Goal: Information Seeking & Learning: Learn about a topic

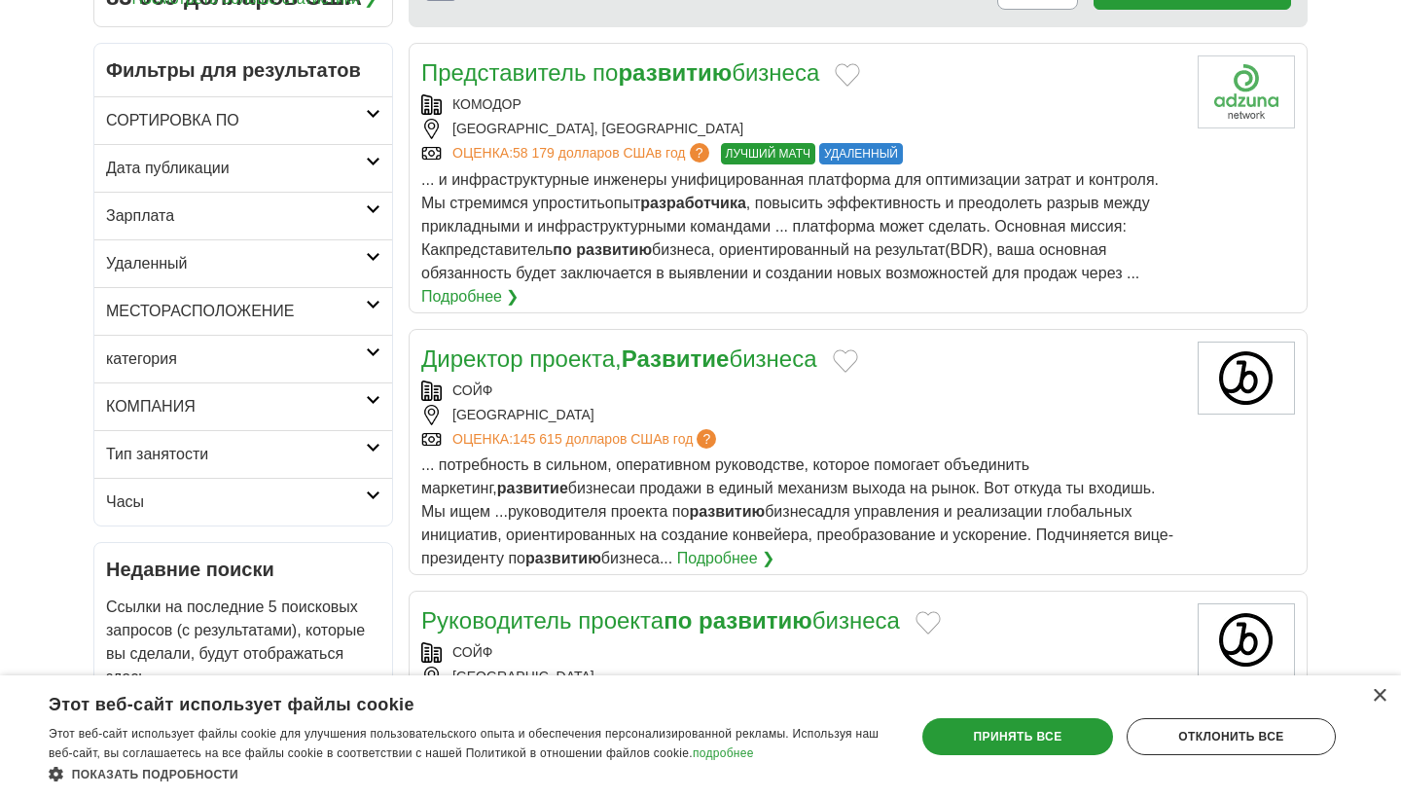
scroll to position [297, 0]
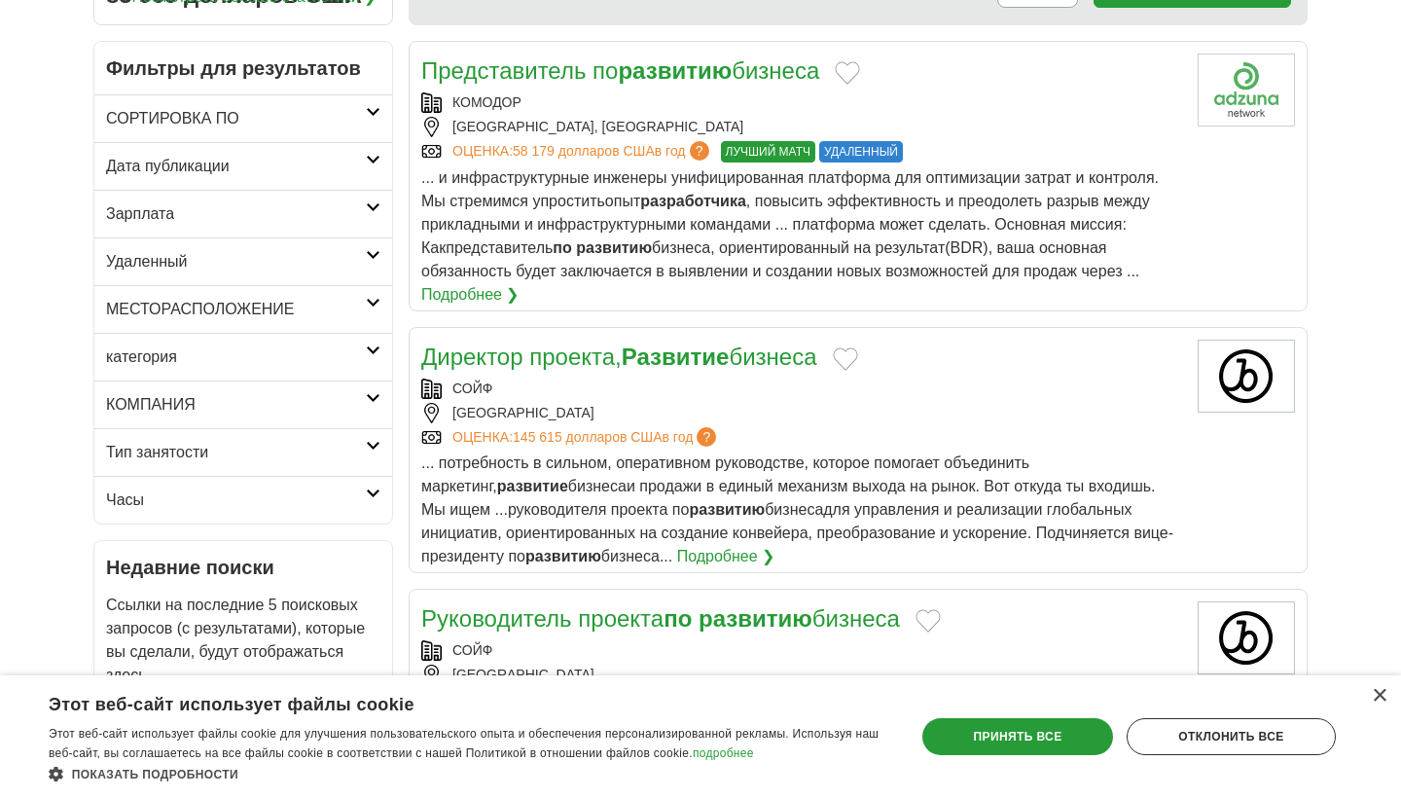
click at [172, 366] on h2 "категория" at bounding box center [236, 356] width 260 height 23
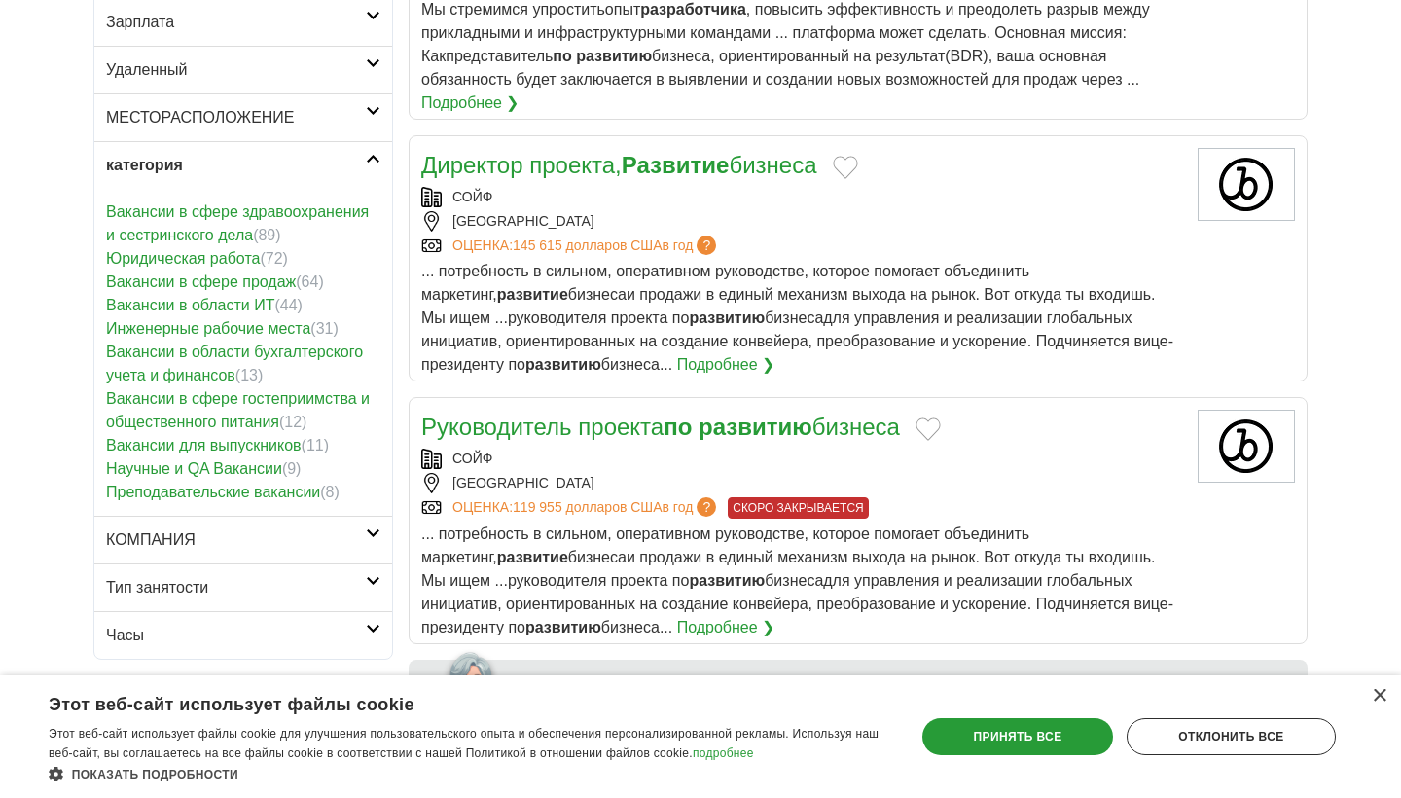
scroll to position [491, 0]
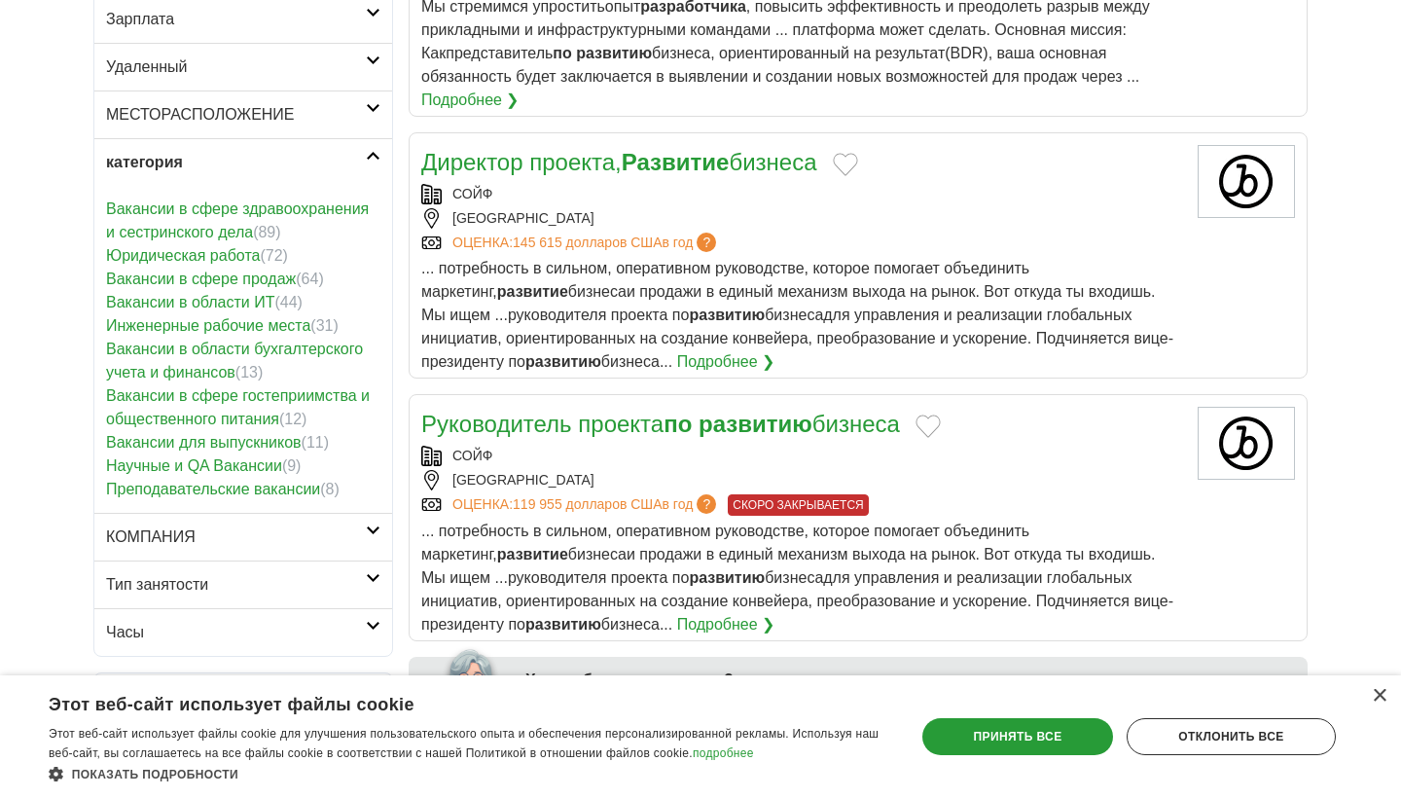
click at [134, 173] on h2 "категория" at bounding box center [236, 162] width 260 height 23
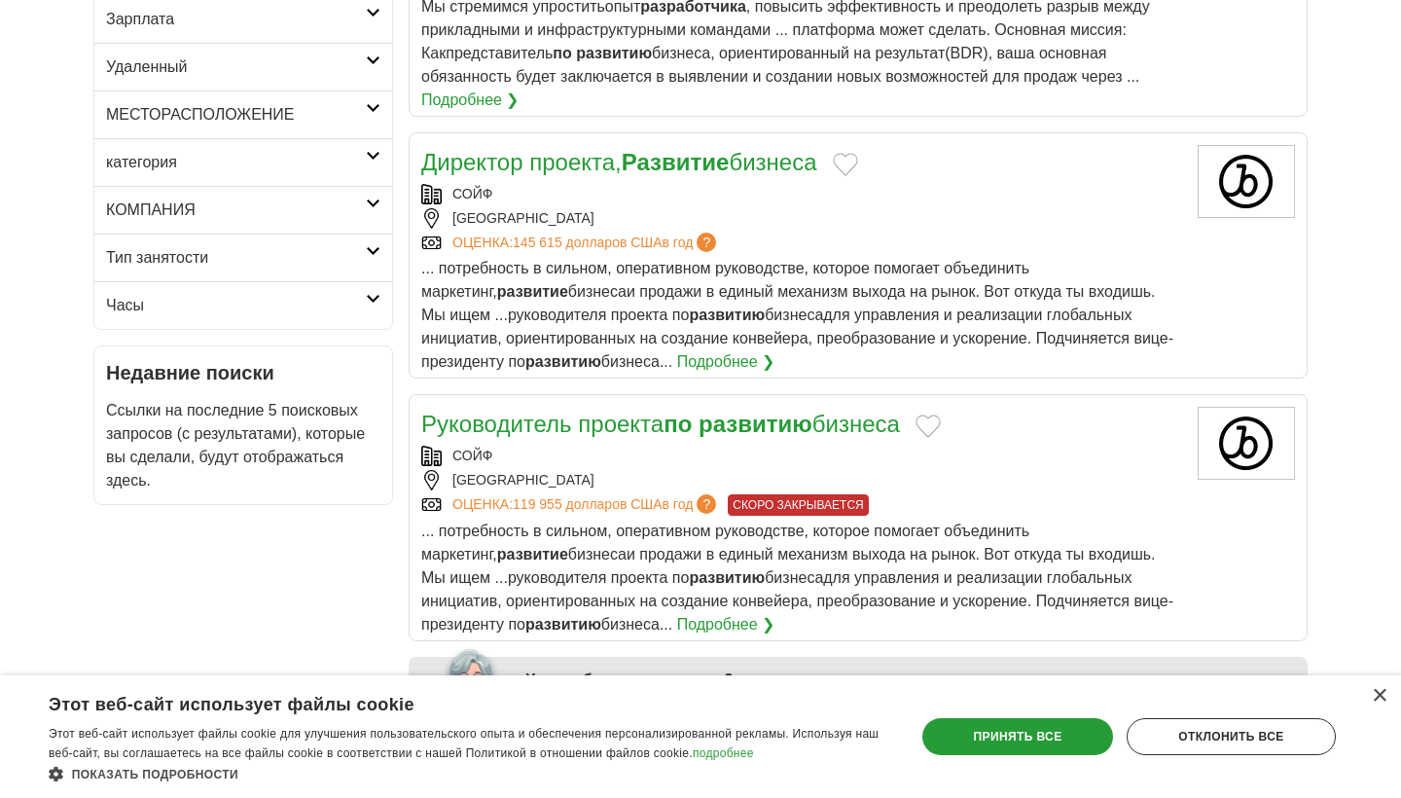
click at [158, 106] on h2 "МЕСТОРАСПОЛОЖЕНИЕ" at bounding box center [236, 114] width 260 height 23
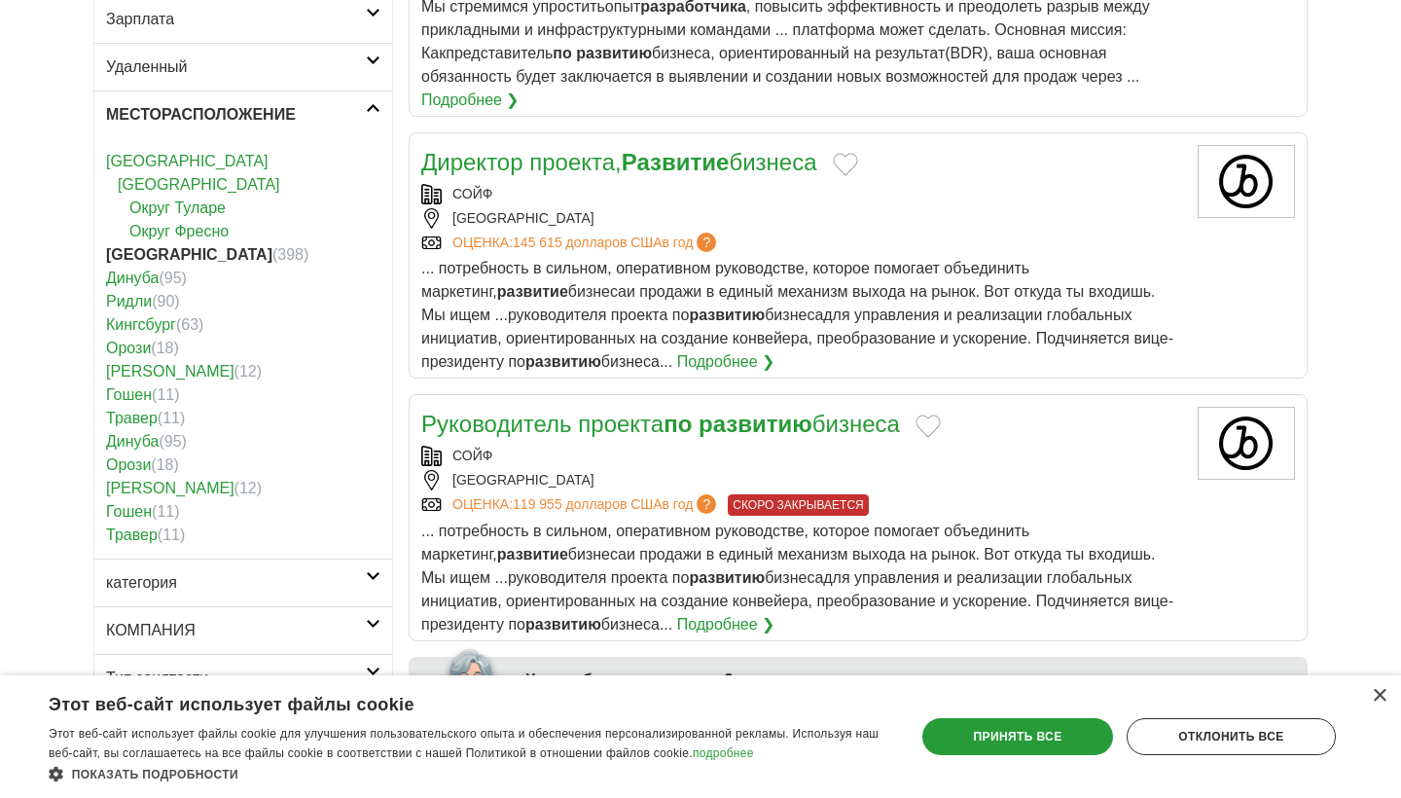
click at [168, 106] on h2 "МЕСТОРАСПОЛОЖЕНИЕ" at bounding box center [236, 114] width 260 height 23
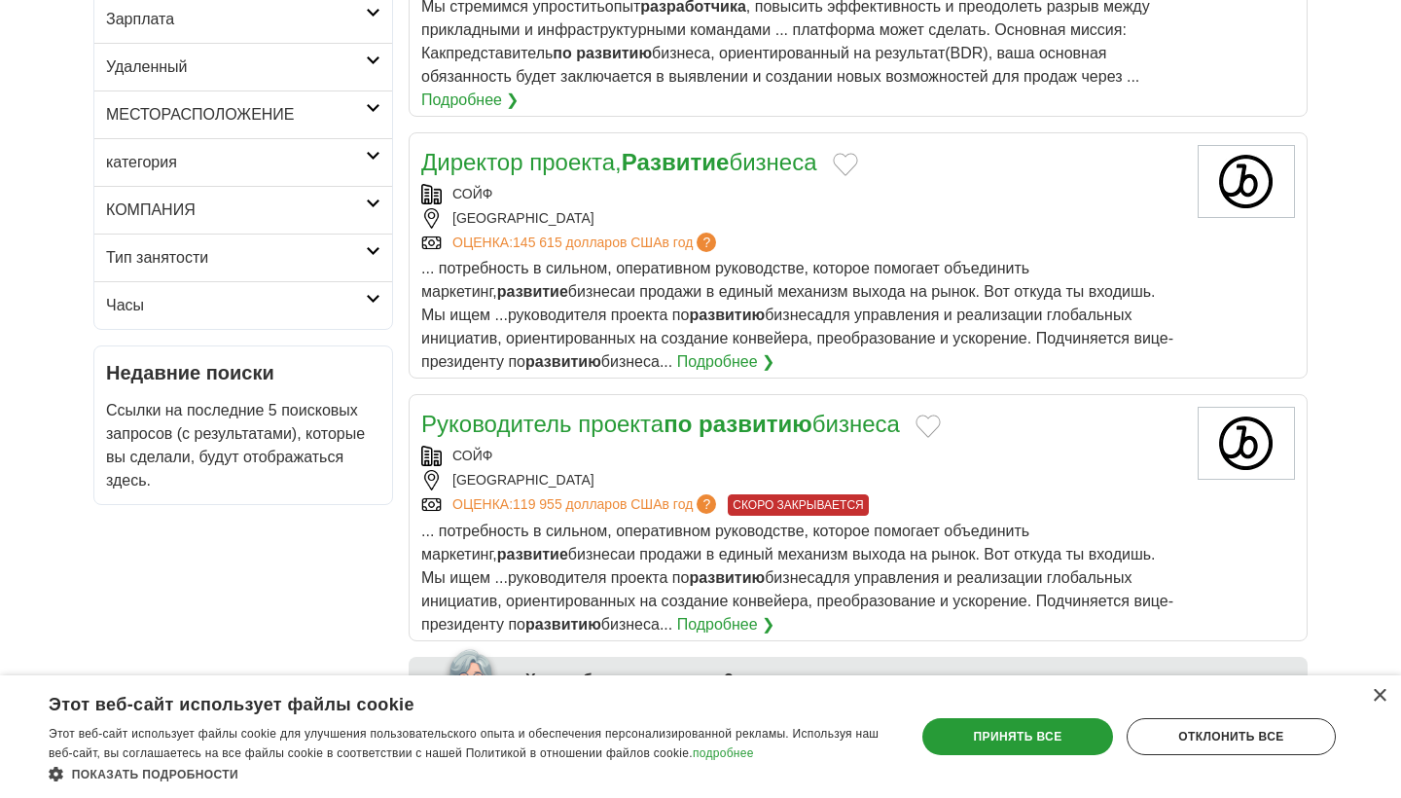
click at [156, 270] on link "Тип занятости" at bounding box center [243, 257] width 298 height 48
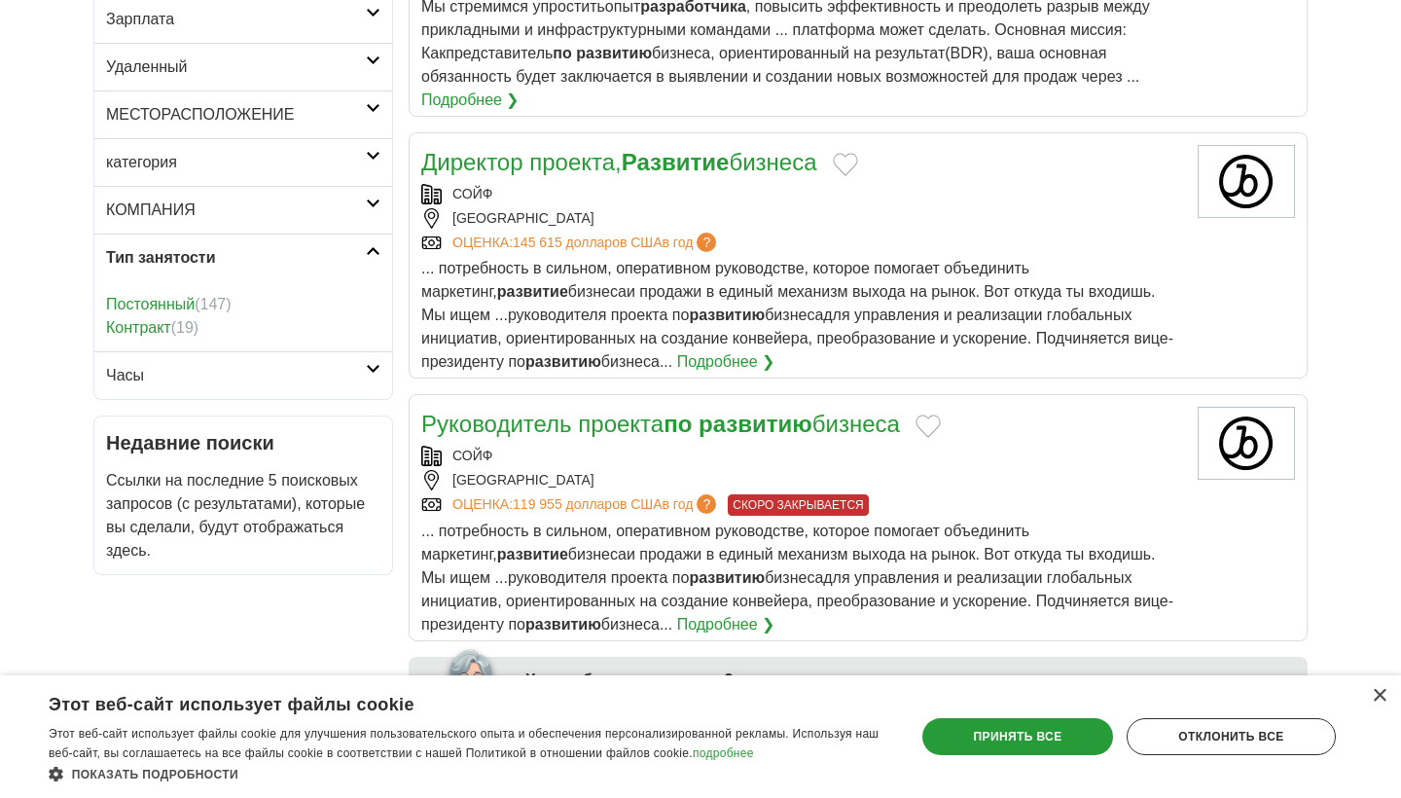
click at [166, 262] on h2 "Тип занятости" at bounding box center [236, 257] width 260 height 23
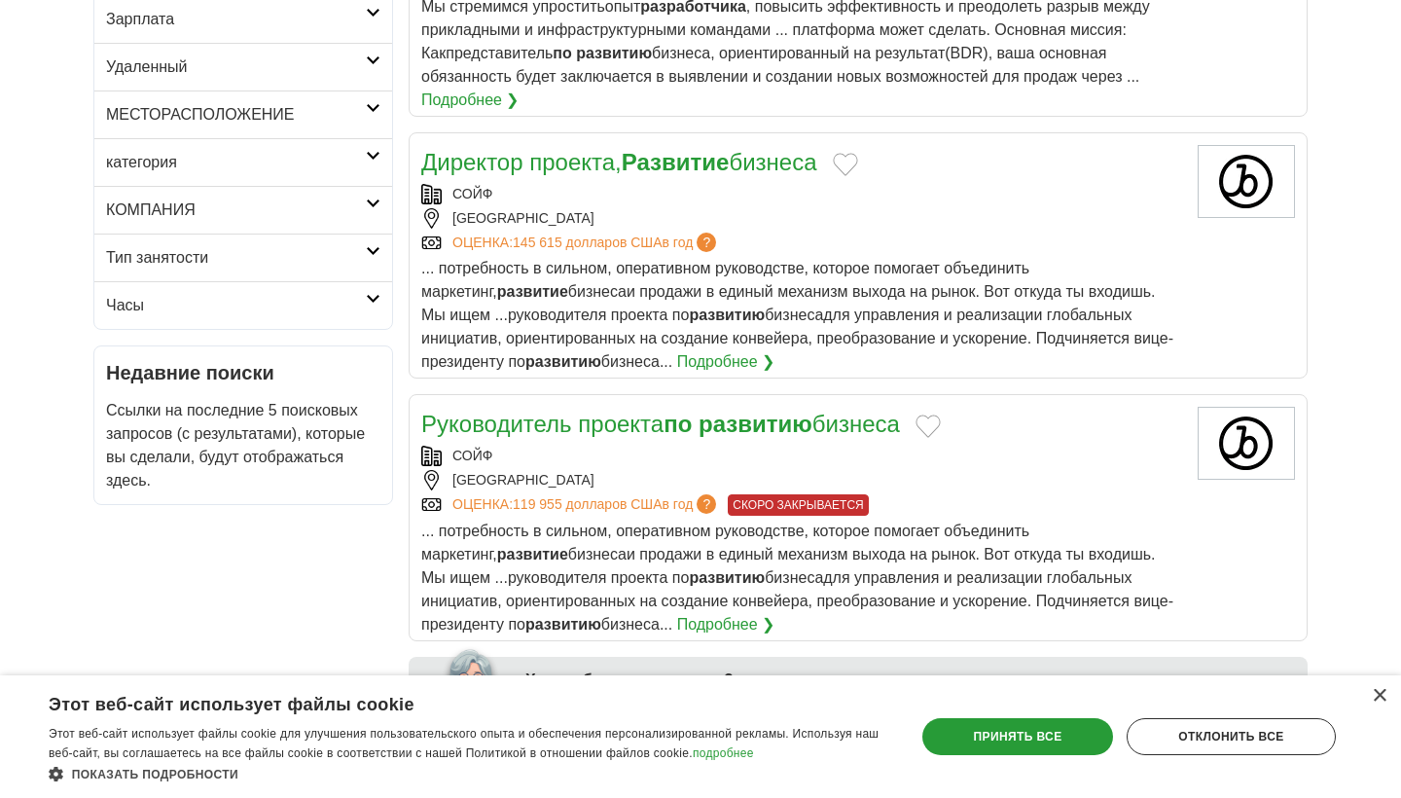
click at [161, 308] on h2 "Часы" at bounding box center [236, 305] width 260 height 23
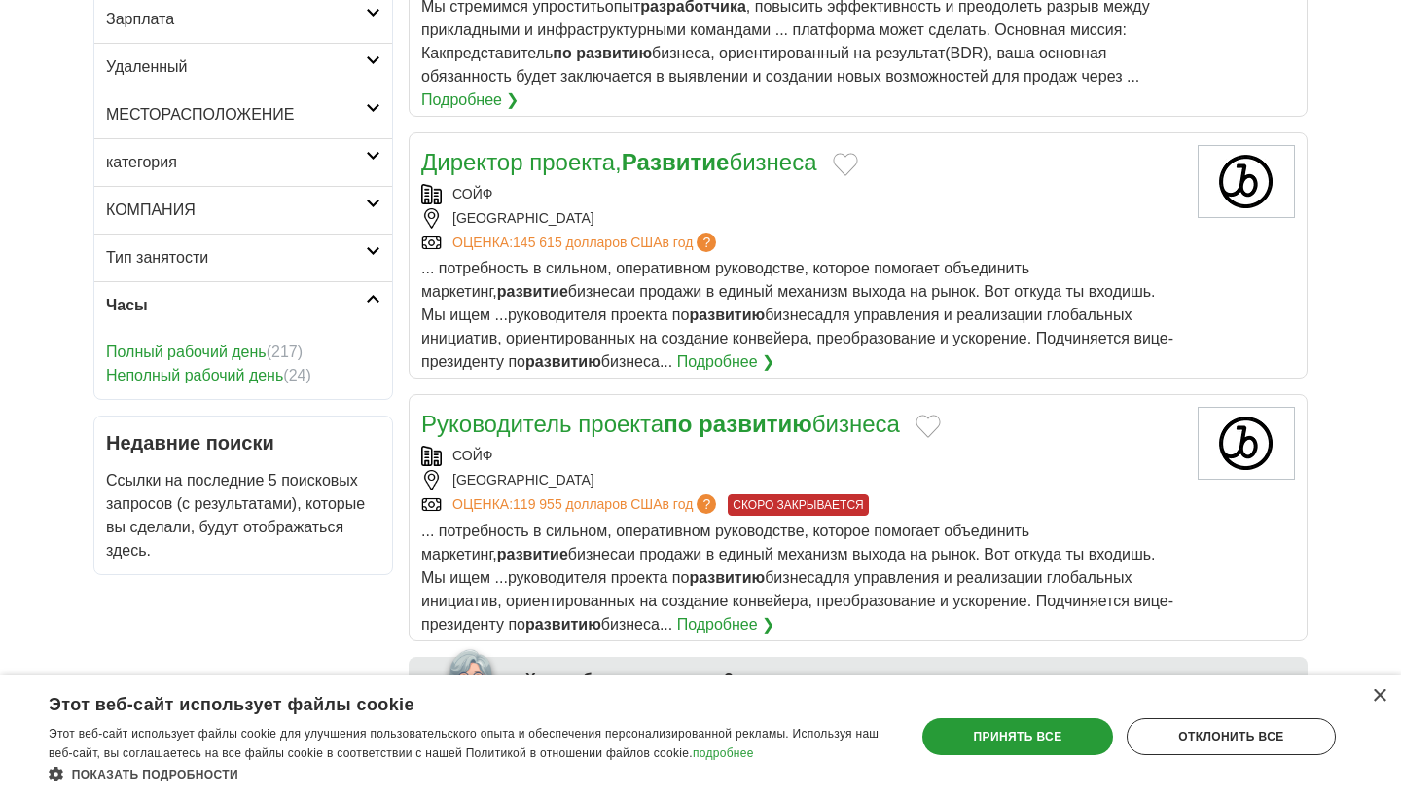
click at [161, 308] on h2 "Часы" at bounding box center [236, 305] width 260 height 23
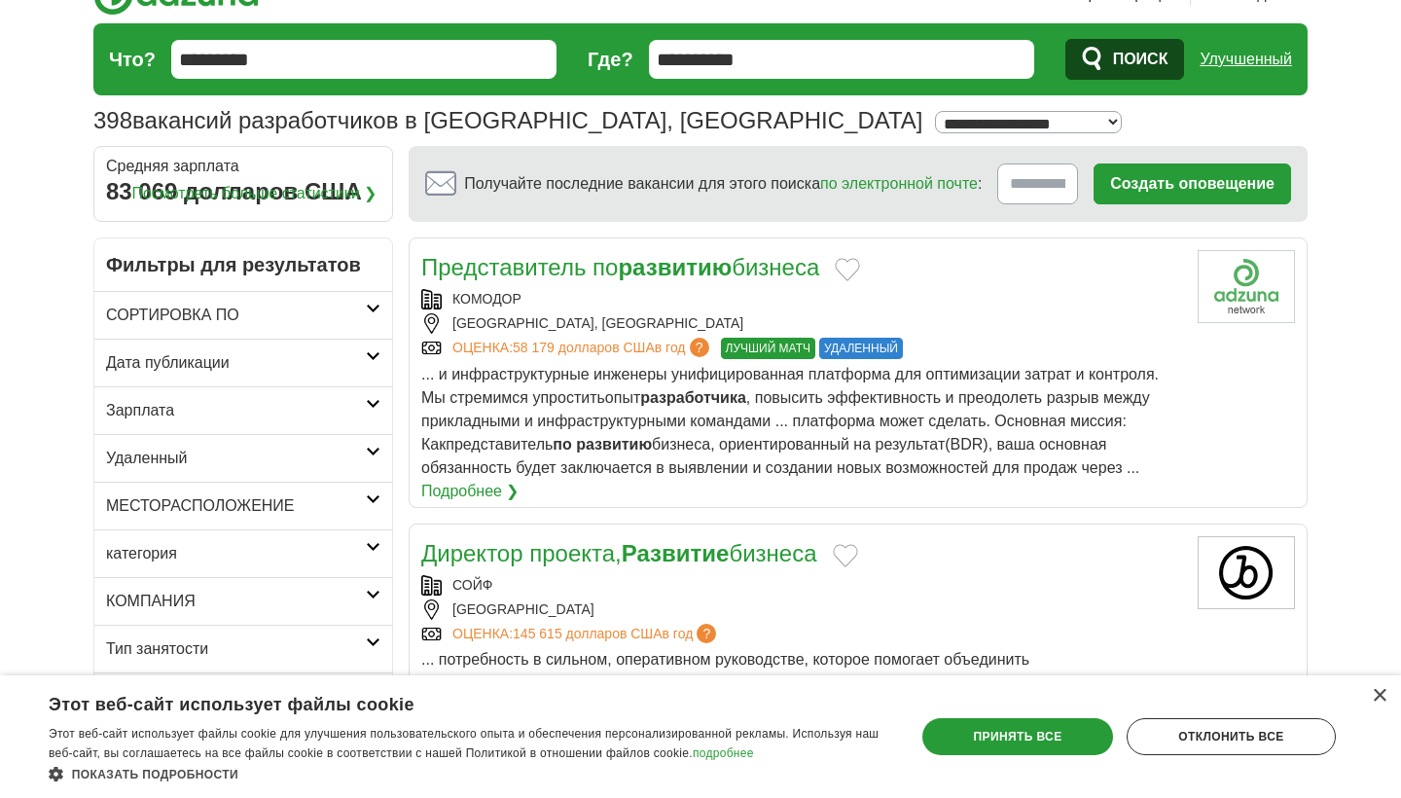
scroll to position [79, 0]
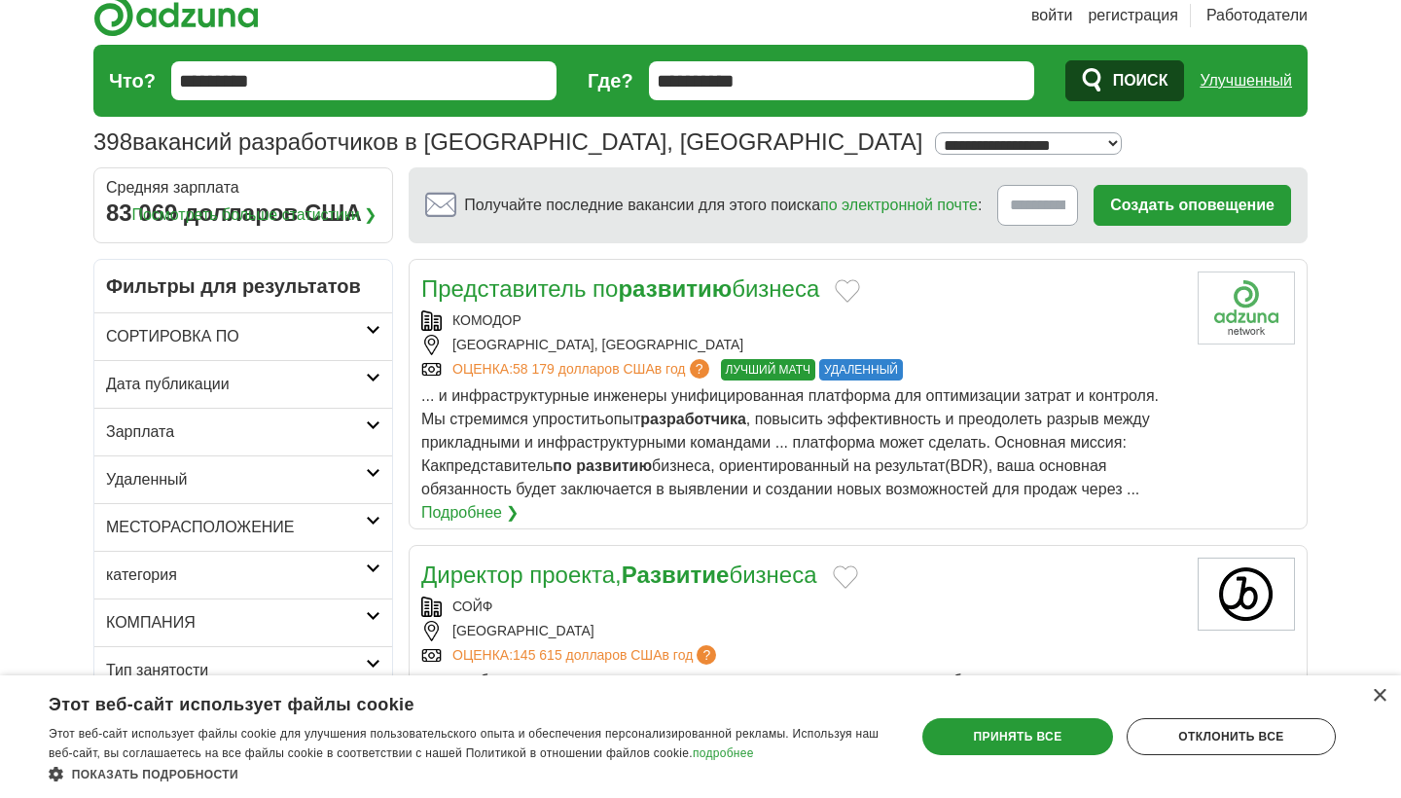
click at [1206, 82] on link "Улучшенный" at bounding box center [1245, 80] width 92 height 39
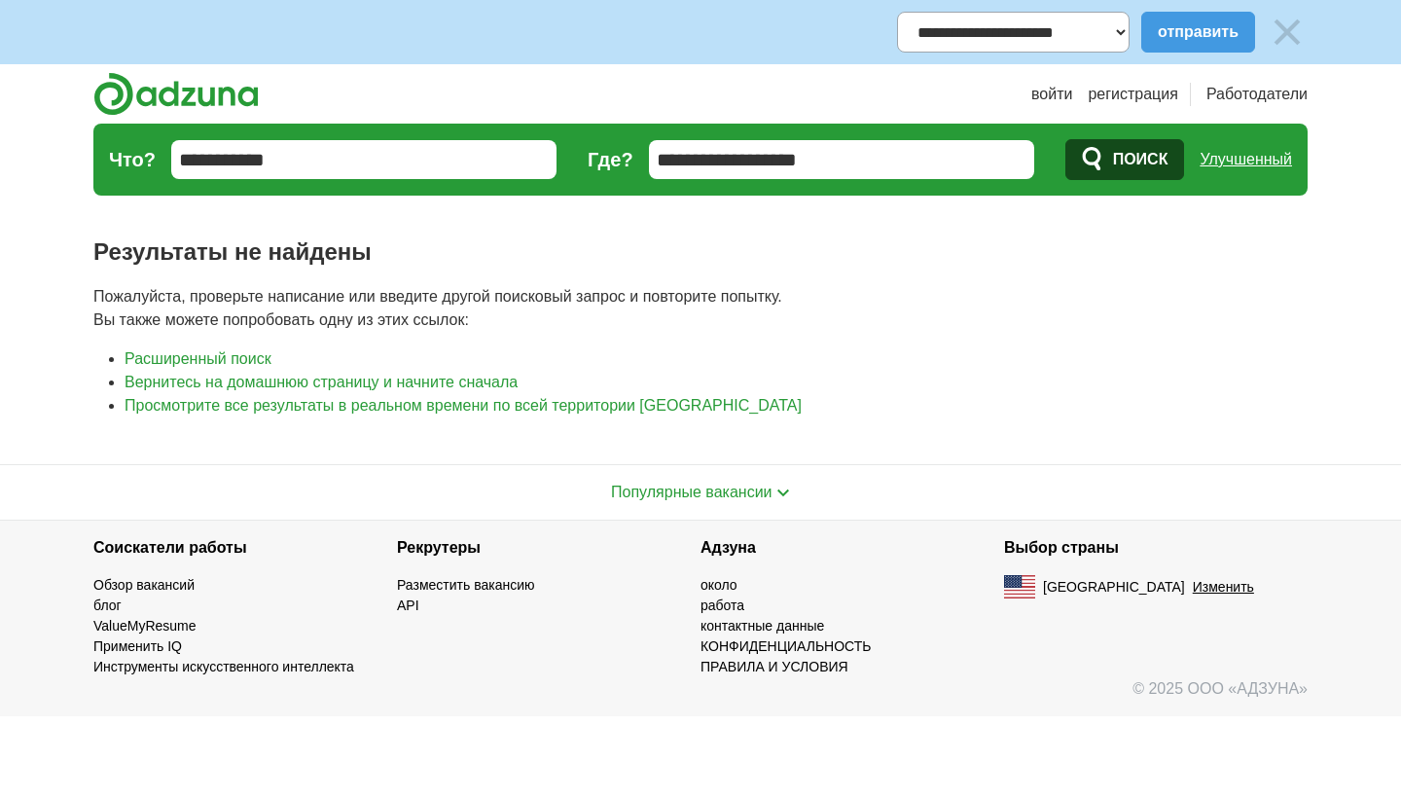
click at [913, 164] on input "**********" at bounding box center [841, 159] width 385 height 39
type input "**********"
